Goal: Task Accomplishment & Management: Complete application form

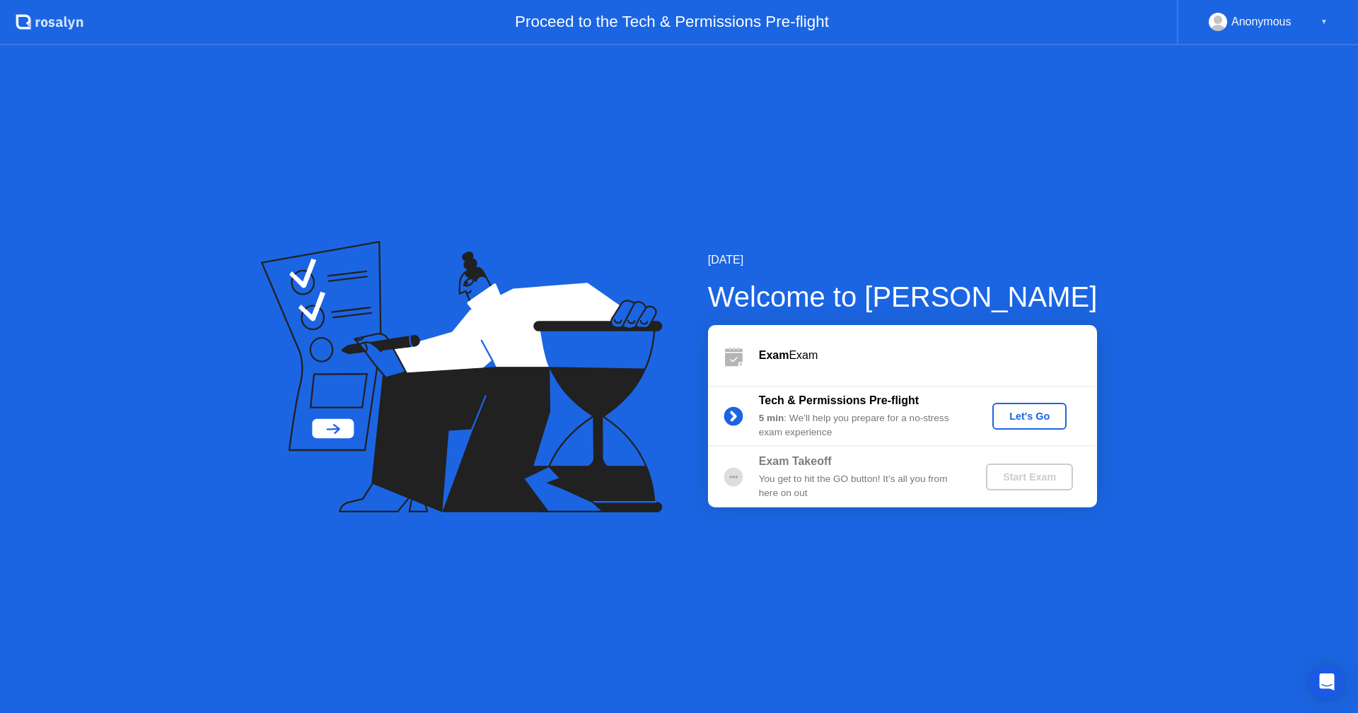
click at [1004, 417] on div "Let's Go" at bounding box center [1029, 416] width 63 height 11
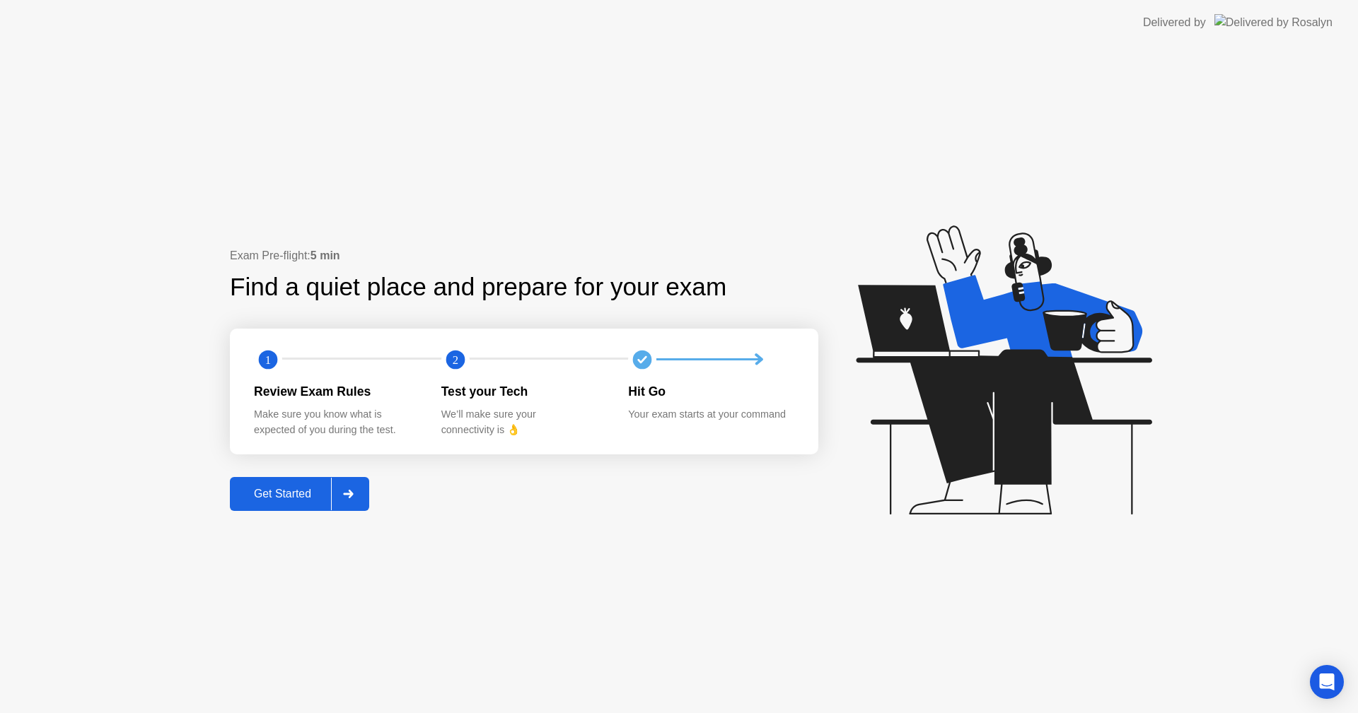
click at [310, 505] on button "Get Started" at bounding box center [299, 494] width 139 height 34
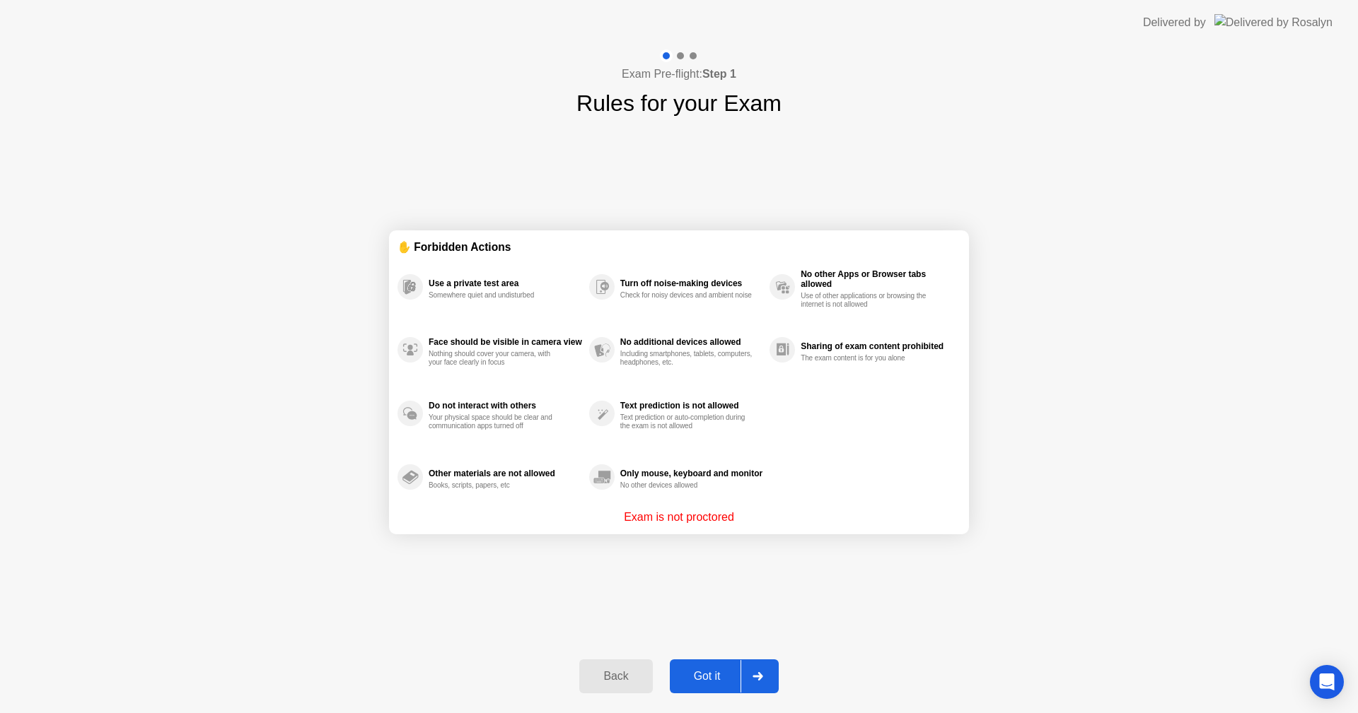
click at [711, 685] on button "Got it" at bounding box center [724, 677] width 109 height 34
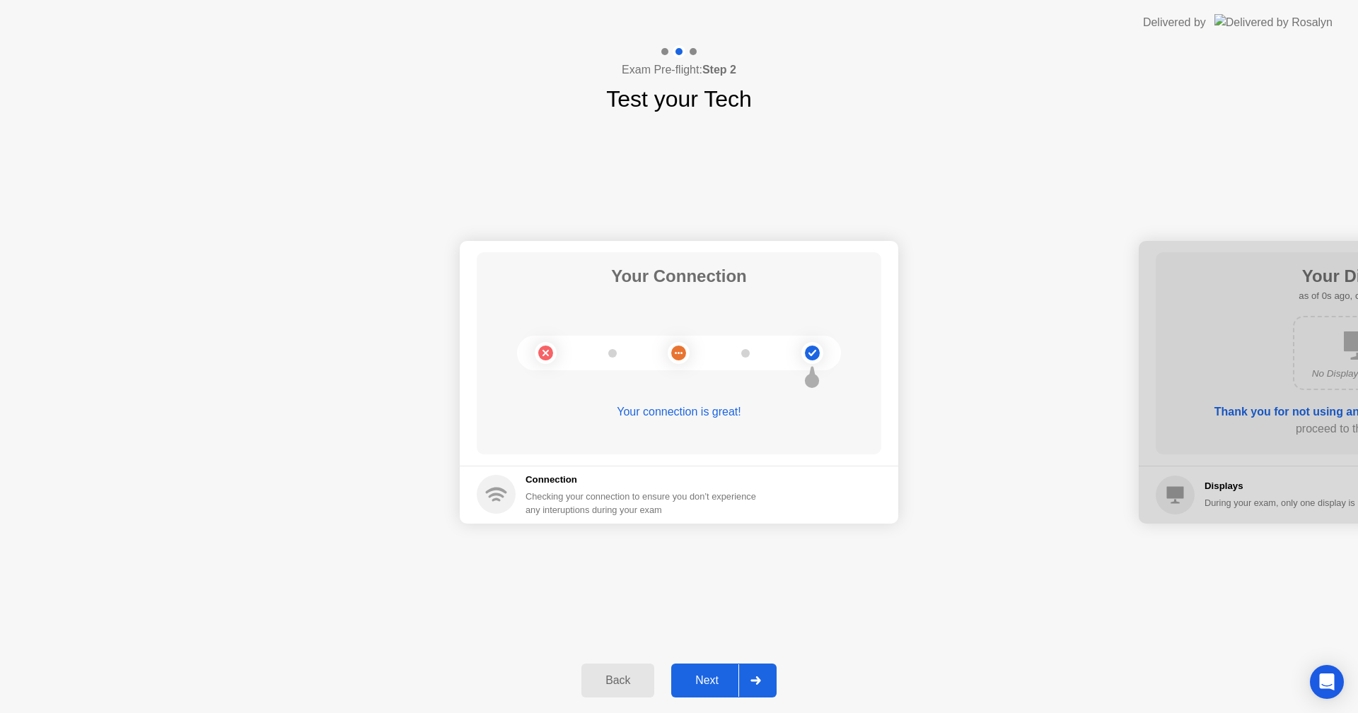
click at [718, 681] on div "Next" at bounding box center [706, 681] width 63 height 13
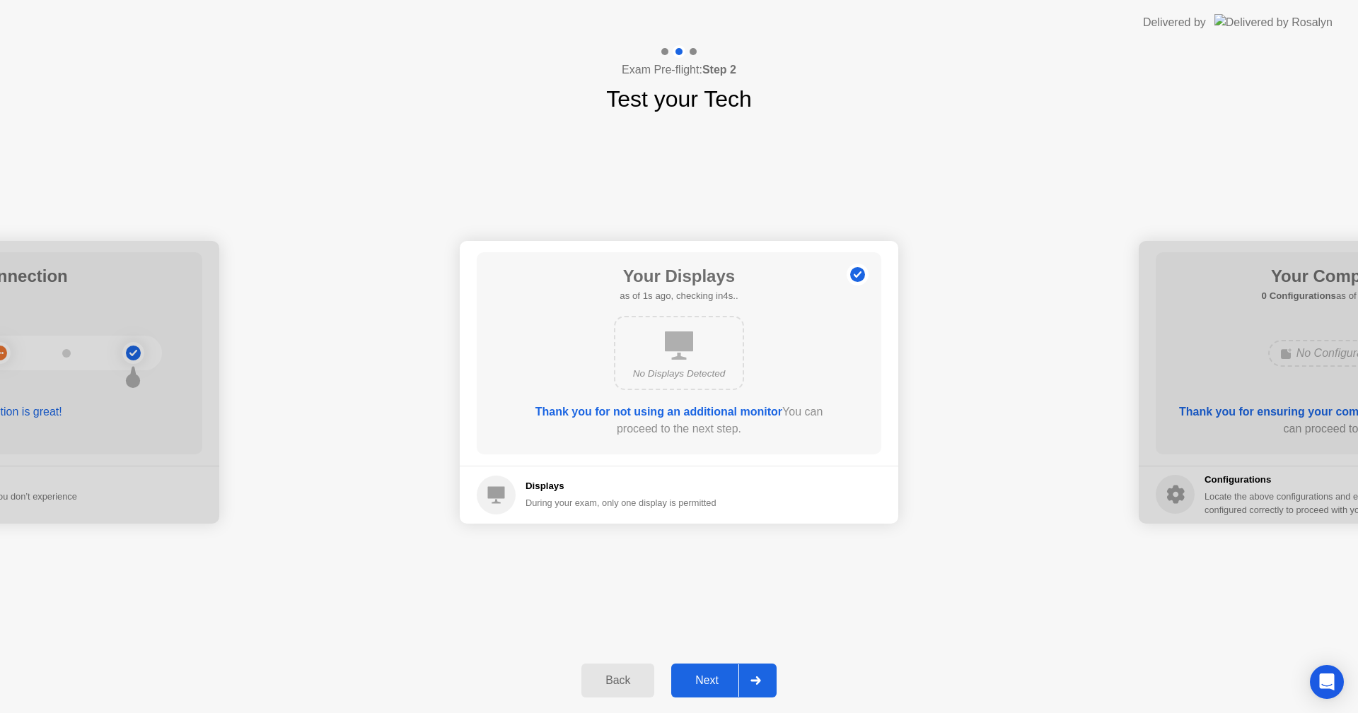
click at [711, 669] on button "Next" at bounding box center [723, 681] width 105 height 34
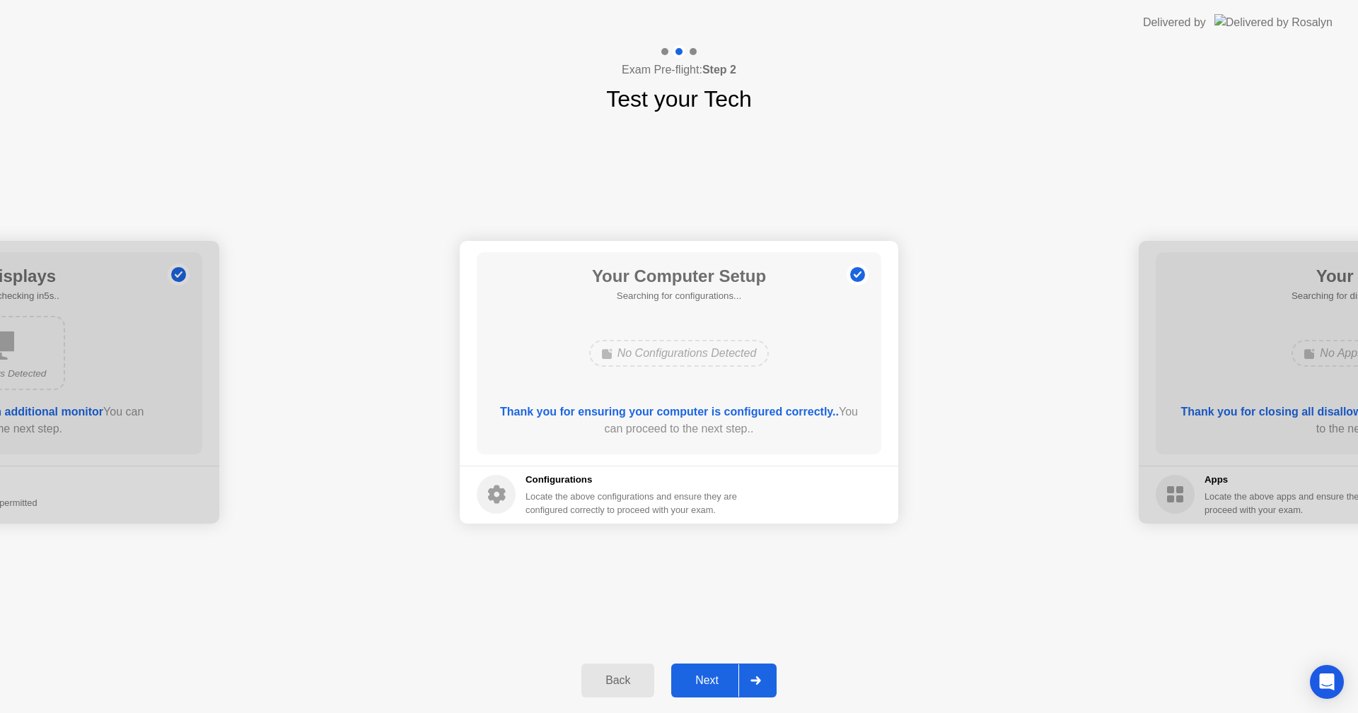
click at [711, 669] on button "Next" at bounding box center [723, 681] width 105 height 34
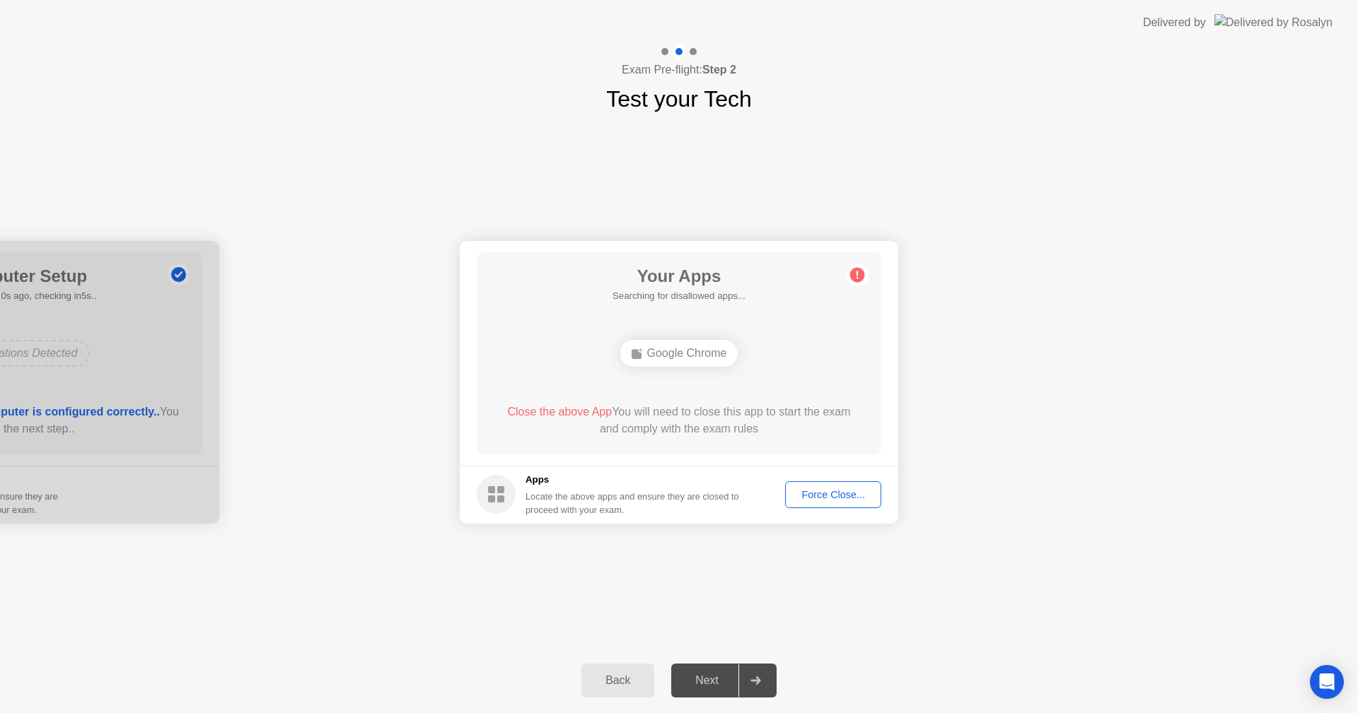
click at [818, 496] on div "Force Close..." at bounding box center [833, 494] width 86 height 11
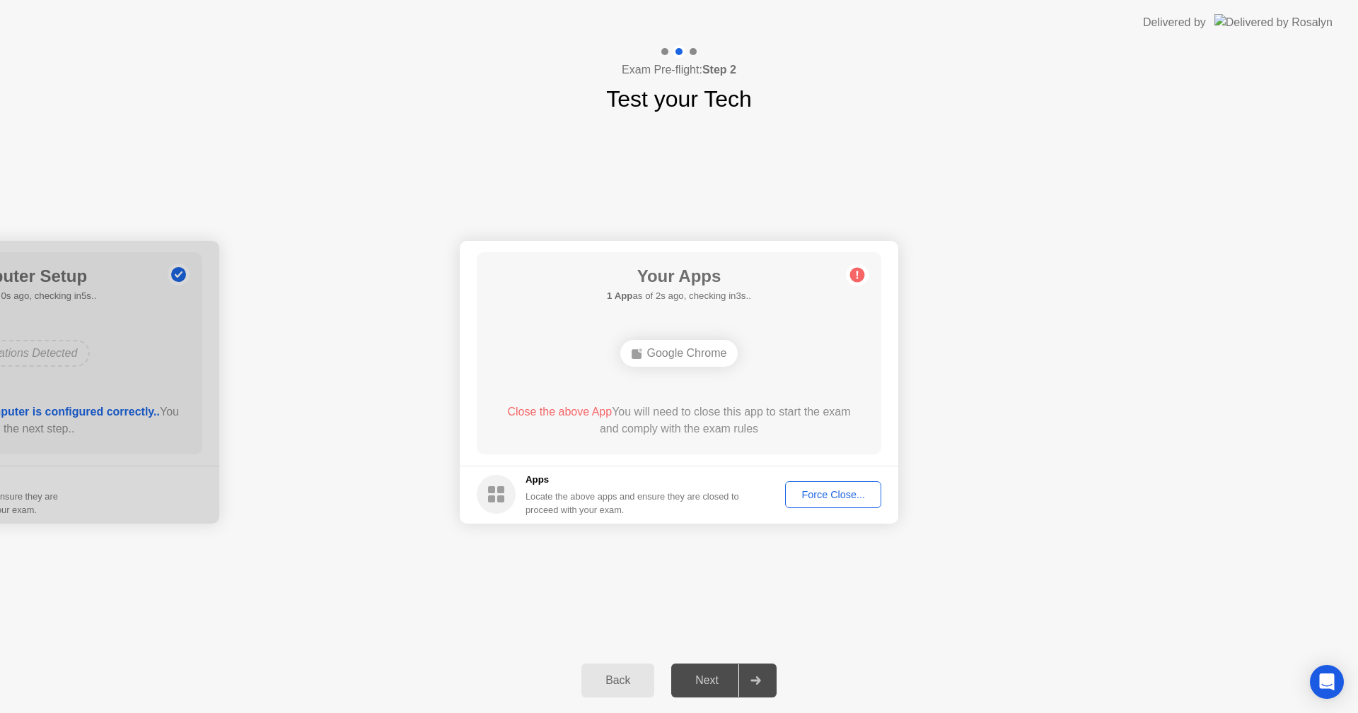
click at [822, 498] on div "Force Close..." at bounding box center [833, 494] width 86 height 11
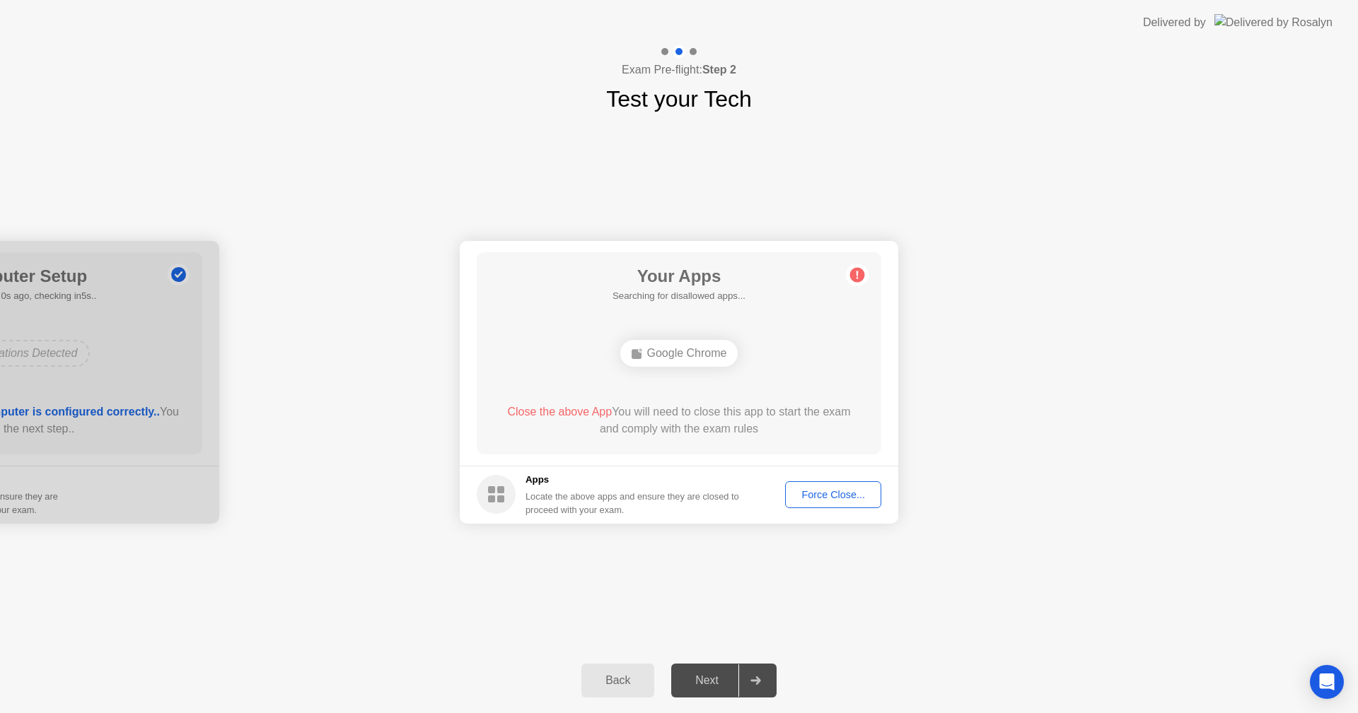
click at [819, 492] on div "Force Close..." at bounding box center [833, 494] width 86 height 11
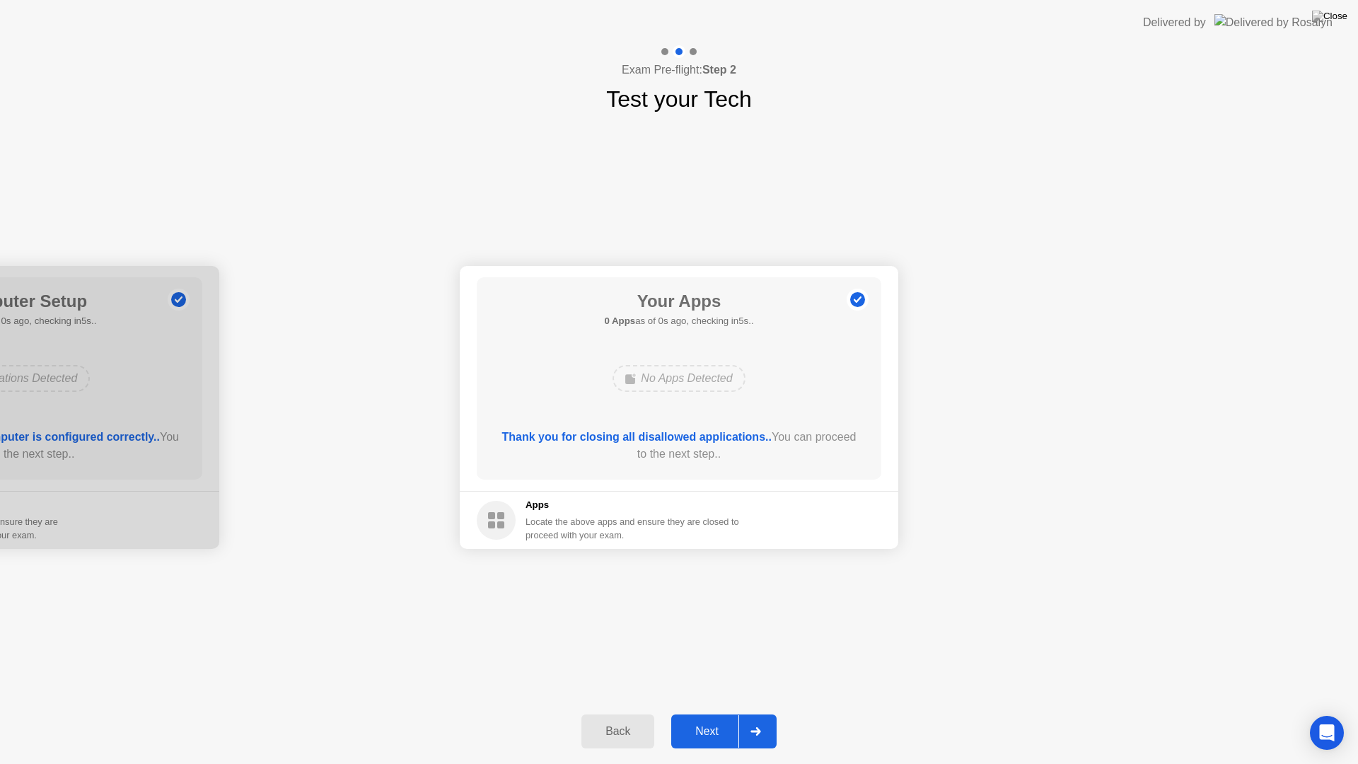
click at [736, 458] on div "Thank you for closing all disallowed applications.. You can proceed to the next…" at bounding box center [679, 445] width 364 height 34
click at [738, 713] on div "Next" at bounding box center [706, 731] width 63 height 13
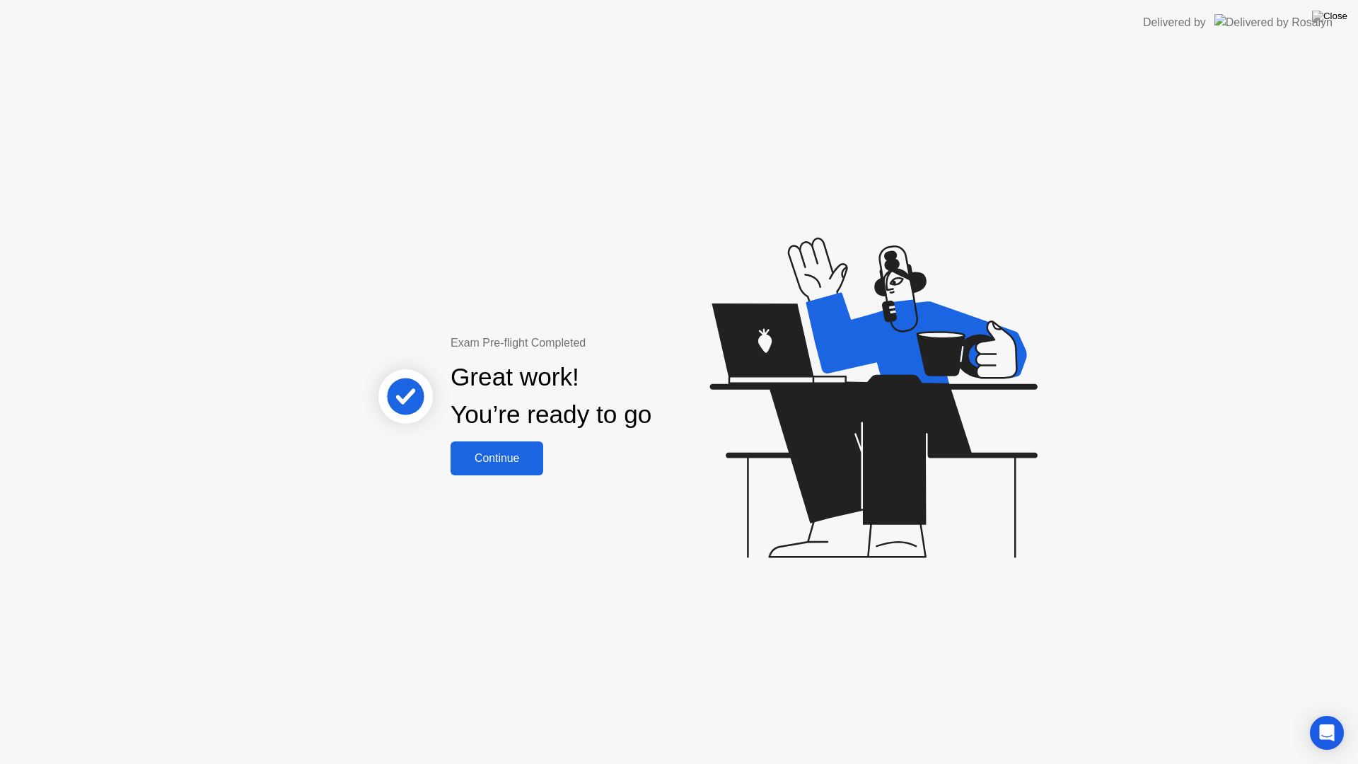
click at [512, 452] on div "Continue" at bounding box center [497, 458] width 84 height 13
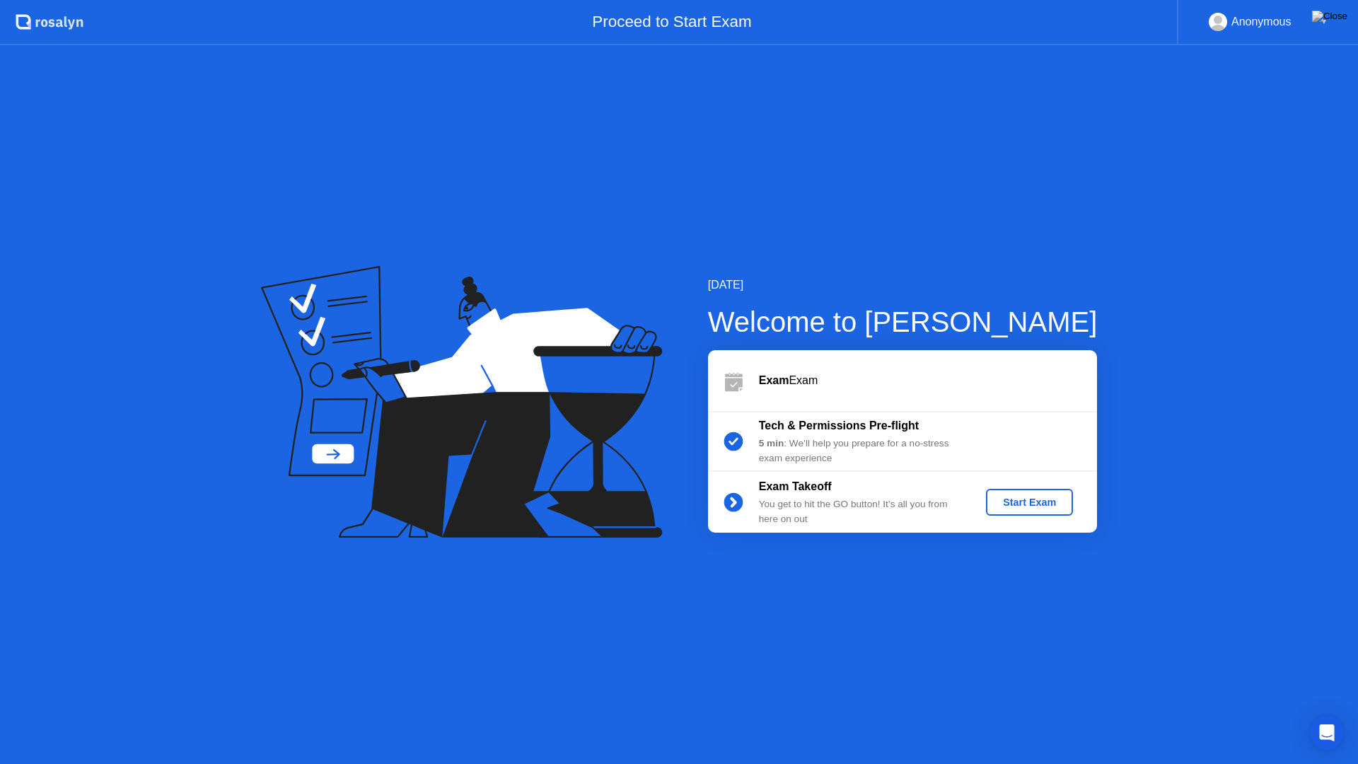
click at [1030, 505] on div "Start Exam" at bounding box center [1029, 501] width 76 height 11
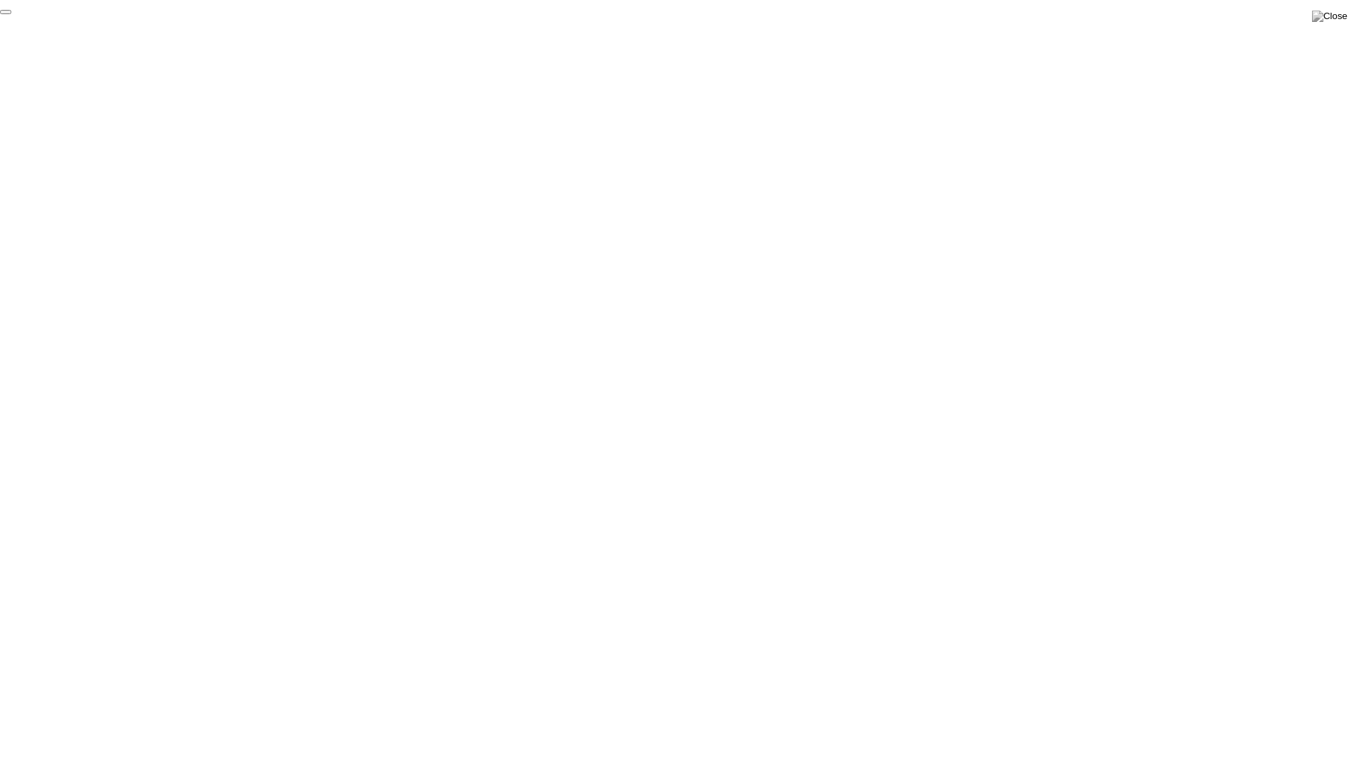
click div "End Proctoring Session"
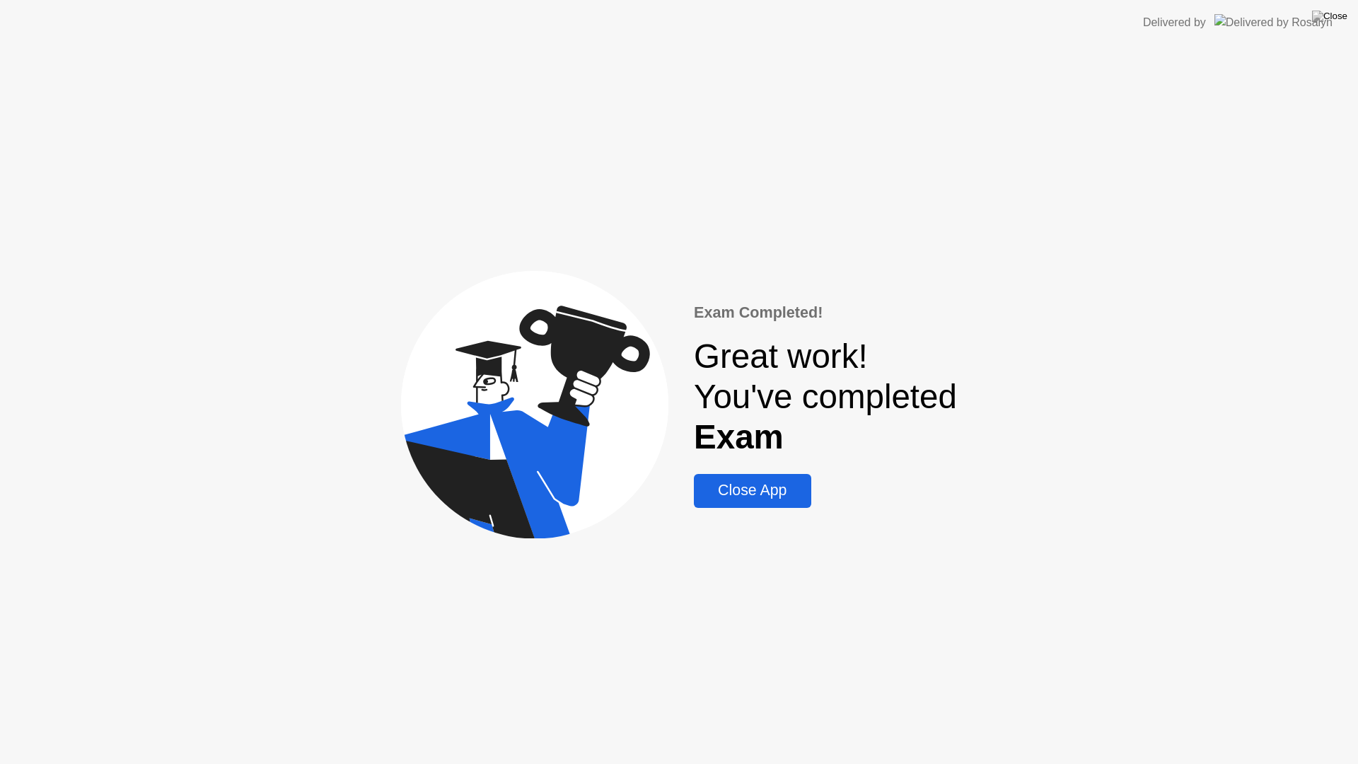
click at [764, 493] on div "Close App" at bounding box center [752, 490] width 108 height 18
